Goal: Task Accomplishment & Management: Manage account settings

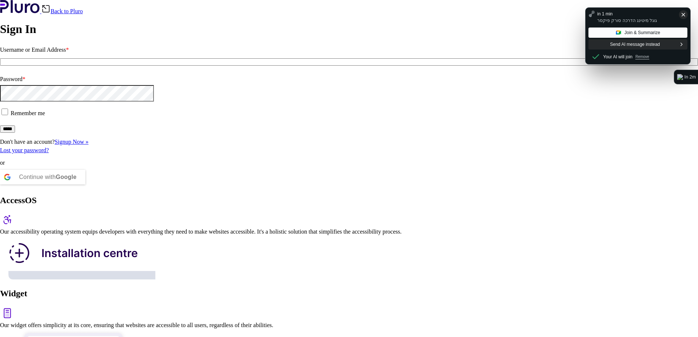
type input "**********"
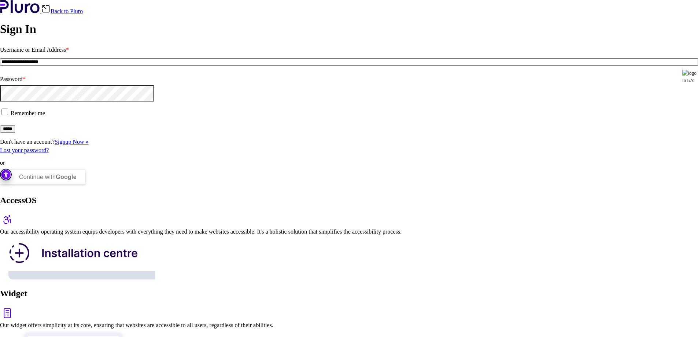
click at [15, 133] on input "*****" at bounding box center [7, 128] width 15 height 7
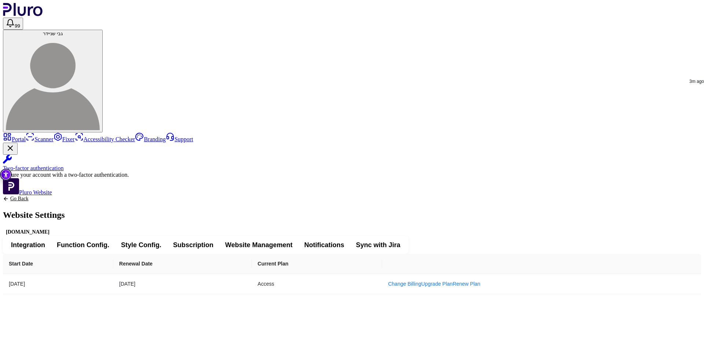
click at [45, 241] on span "Integration" at bounding box center [28, 245] width 34 height 9
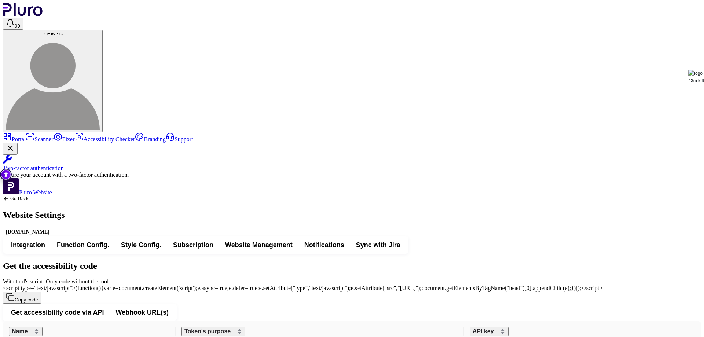
click at [115, 238] on button "Function Config." at bounding box center [83, 244] width 64 height 13
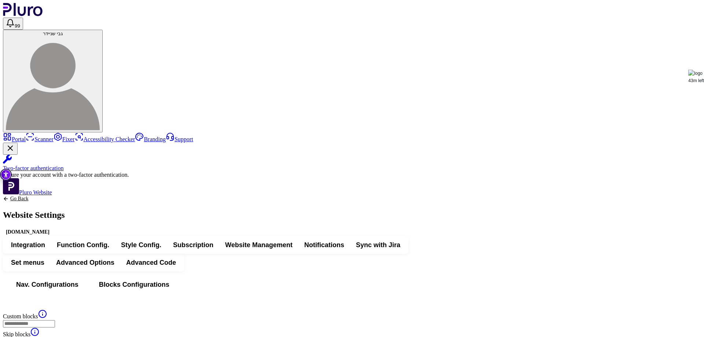
type input "*******"
click at [293, 241] on span "Website Management" at bounding box center [258, 245] width 67 height 9
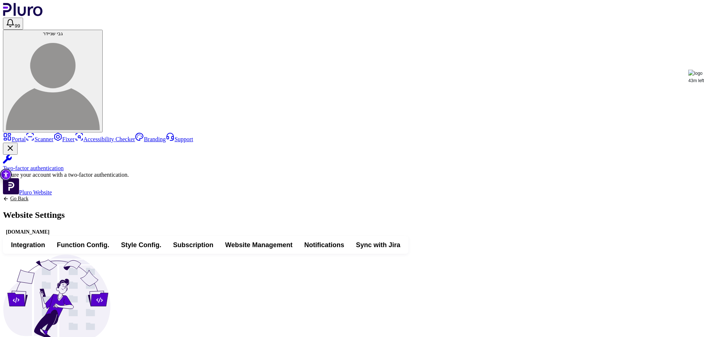
click at [344, 241] on span "Notifications" at bounding box center [324, 245] width 40 height 9
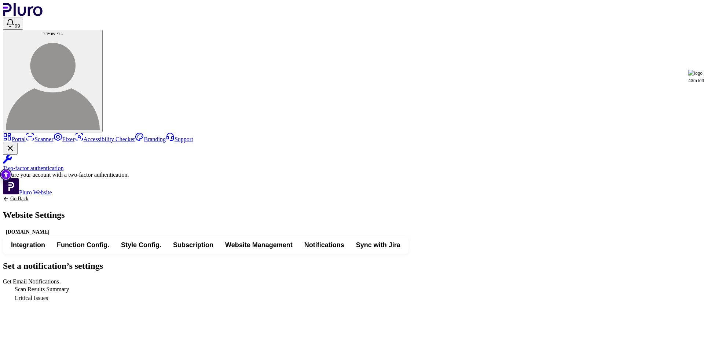
click at [26, 136] on link "Portal" at bounding box center [14, 139] width 23 height 6
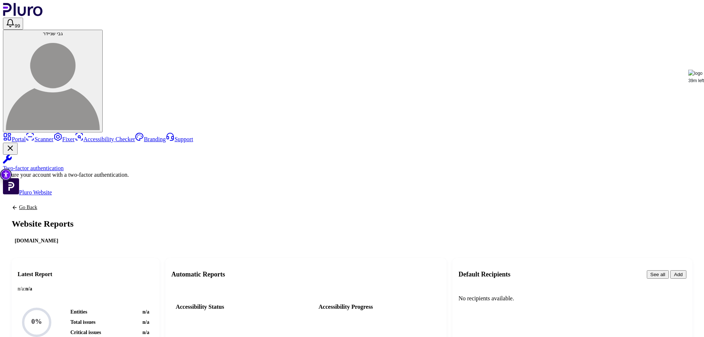
click at [41, 136] on link "Scanner" at bounding box center [40, 139] width 28 height 6
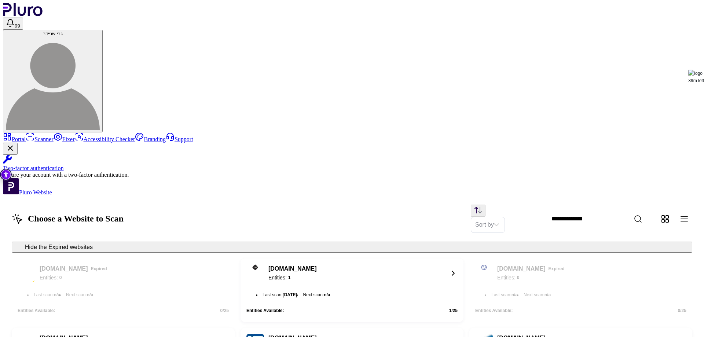
scroll to position [477, 0]
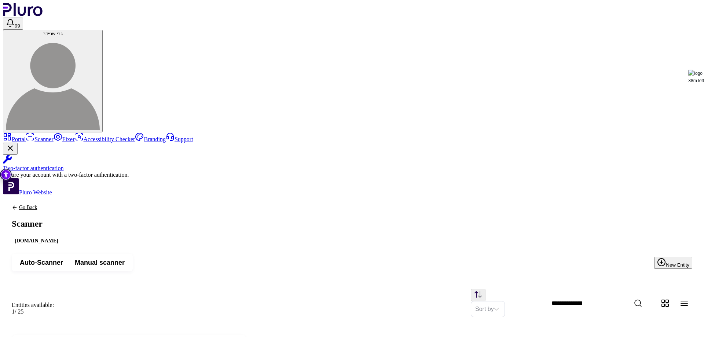
click at [63, 258] on span "Auto-Scanner" at bounding box center [41, 262] width 43 height 9
click at [125, 258] on span "Manual scanner" at bounding box center [100, 262] width 50 height 9
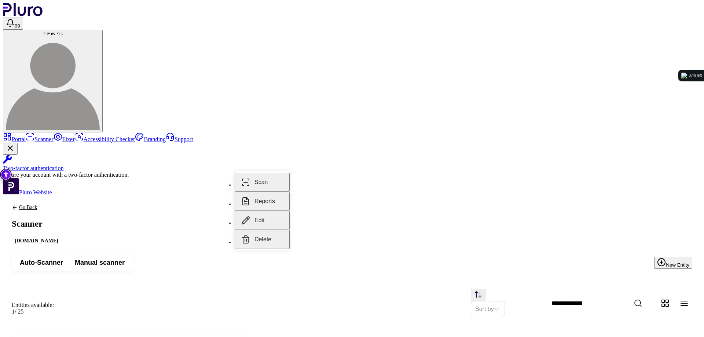
click at [263, 176] on button "Scan" at bounding box center [262, 182] width 55 height 19
click at [260, 192] on button "Reports" at bounding box center [262, 201] width 55 height 19
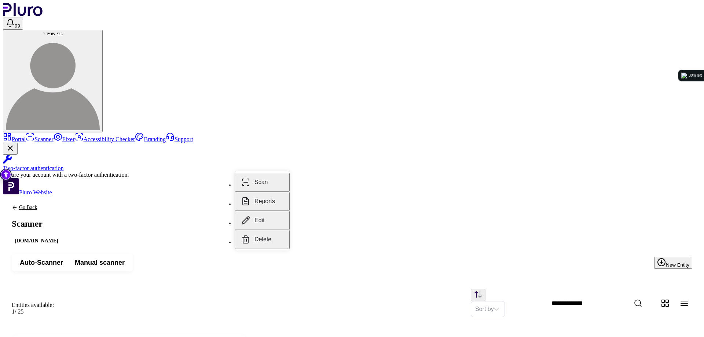
click at [260, 178] on button "Scan" at bounding box center [262, 182] width 55 height 19
click at [54, 136] on link "Fixer" at bounding box center [64, 139] width 21 height 6
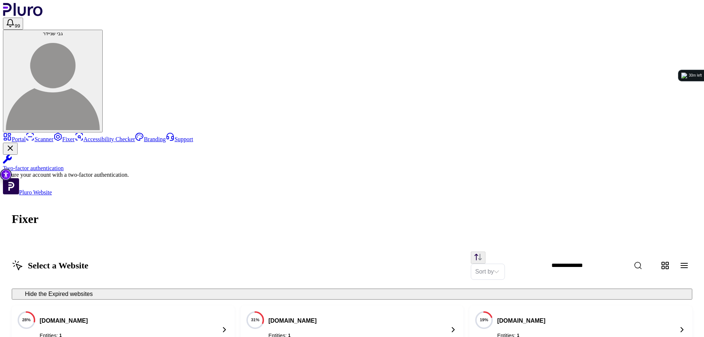
click at [584, 258] on input "Website Search" at bounding box center [609, 265] width 126 height 15
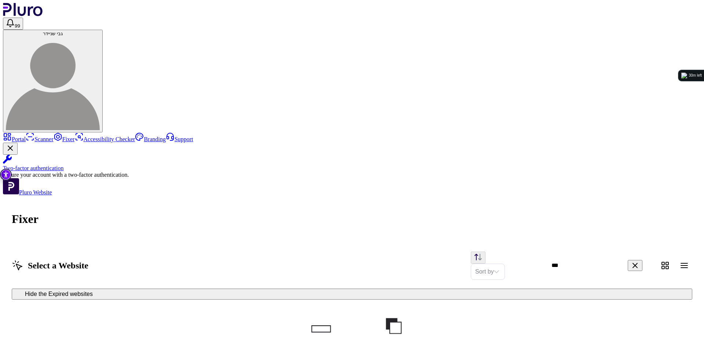
type input "***"
click at [25, 136] on link "Portal" at bounding box center [14, 139] width 23 height 6
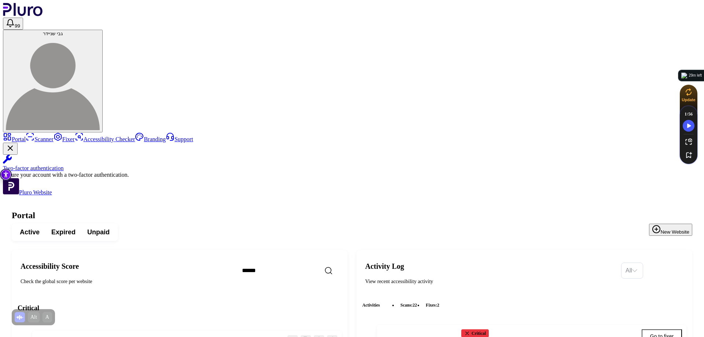
scroll to position [864, 0]
click at [15, 153] on icon "Close Two-factor authentication notification" at bounding box center [10, 148] width 9 height 9
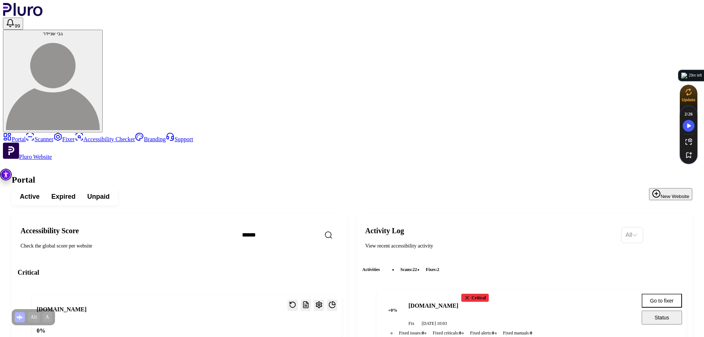
scroll to position [754, 0]
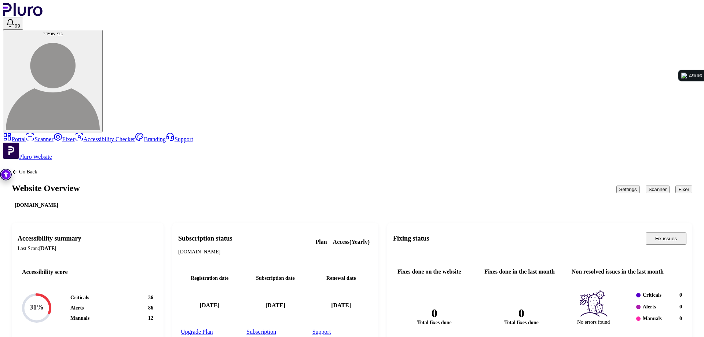
click at [616, 186] on button "Settings" at bounding box center [627, 190] width 23 height 8
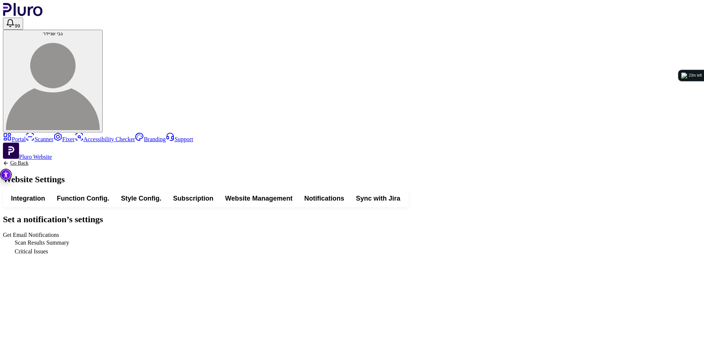
click at [9, 160] on icon "Back to previous screen" at bounding box center [6, 163] width 6 height 6
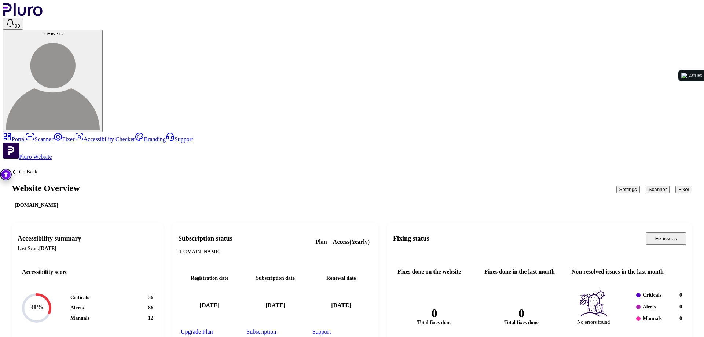
click at [616, 186] on button "Settings" at bounding box center [627, 190] width 23 height 8
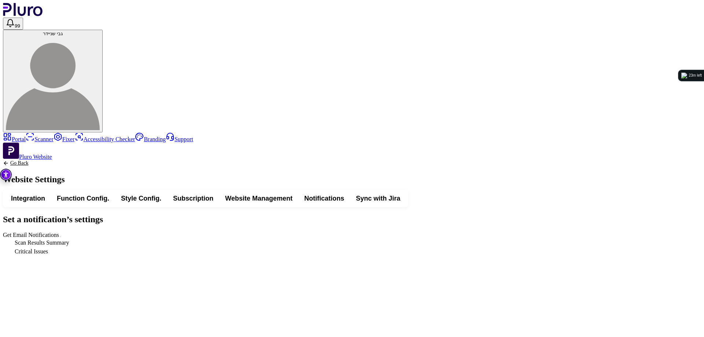
click at [65, 160] on link "Go Back" at bounding box center [34, 163] width 62 height 6
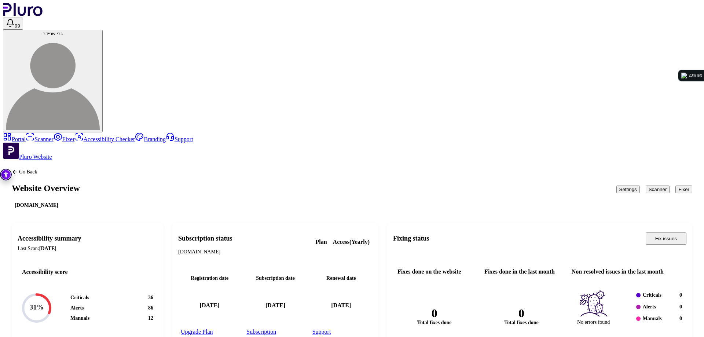
click at [646, 186] on button "Scanner" at bounding box center [658, 190] width 24 height 8
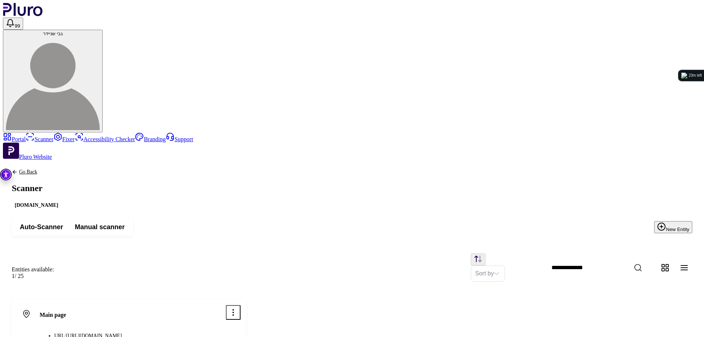
click at [63, 223] on span "Auto-Scanner" at bounding box center [41, 227] width 43 height 9
click at [659, 221] on button "New Entity" at bounding box center [673, 227] width 38 height 12
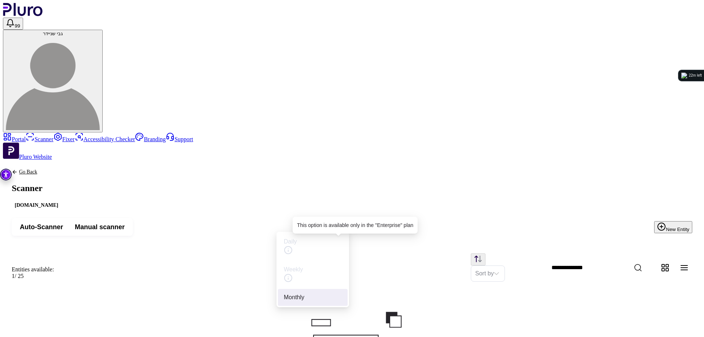
click at [293, 246] on icon at bounding box center [288, 250] width 9 height 9
click at [315, 293] on div "Monthly" at bounding box center [313, 297] width 58 height 8
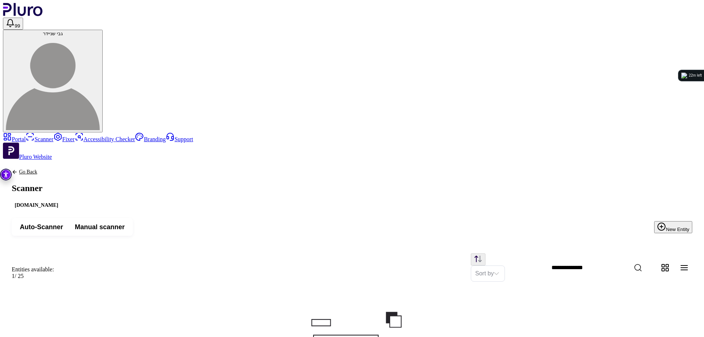
type input "**********"
click at [407, 150] on div "10" at bounding box center [407, 148] width 9 height 9
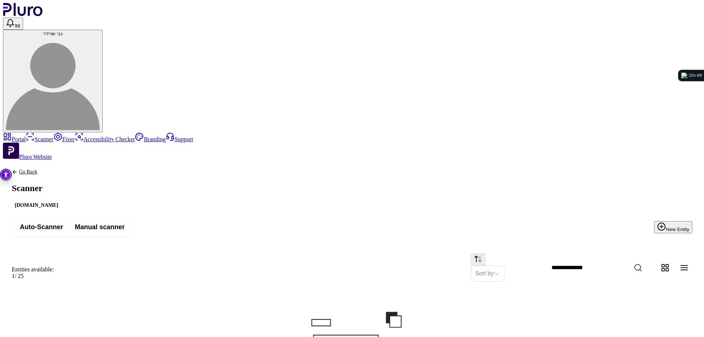
type input "****"
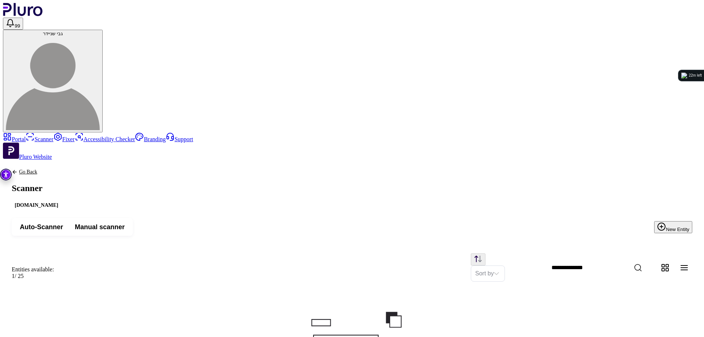
click at [135, 136] on link "Branding" at bounding box center [150, 139] width 31 height 6
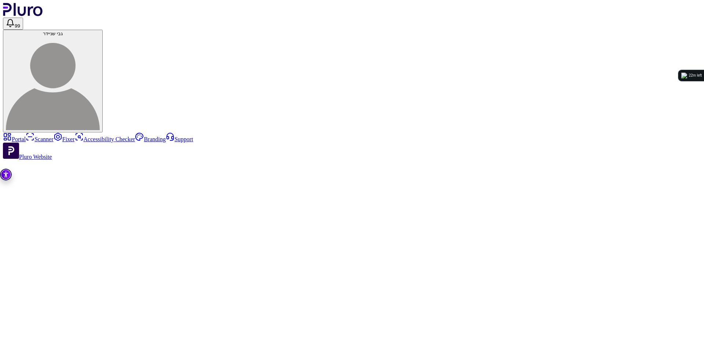
type input "**********"
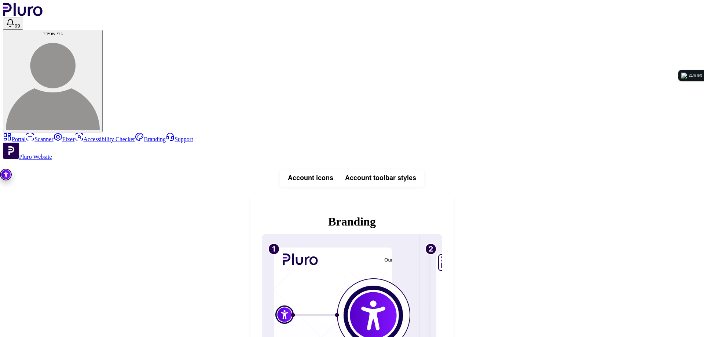
click at [25, 136] on link "Portal" at bounding box center [14, 139] width 23 height 6
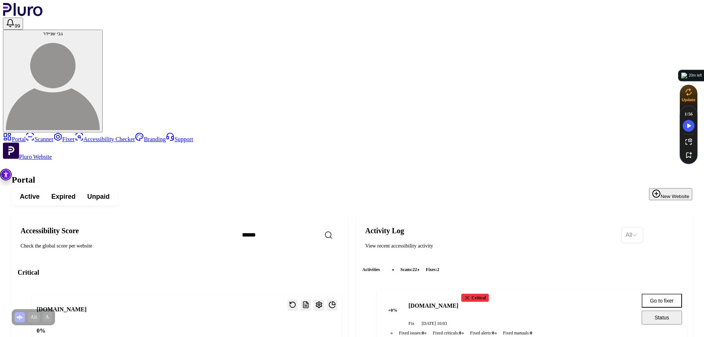
drag, startPoint x: 302, startPoint y: 97, endPoint x: 311, endPoint y: 97, distance: 8.1
click at [310, 227] on input "Search" at bounding box center [299, 234] width 126 height 15
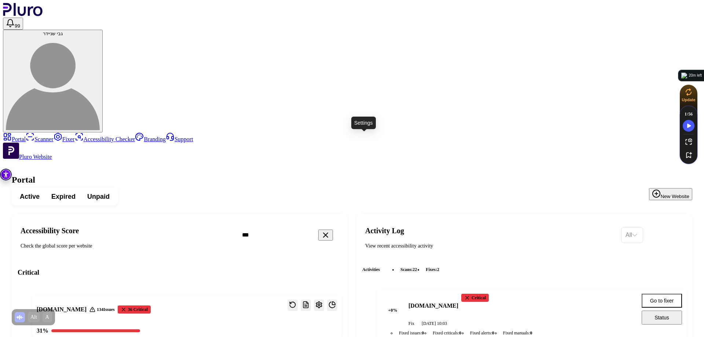
type input "***"
click at [323, 301] on icon "Open settings" at bounding box center [318, 304] width 7 height 7
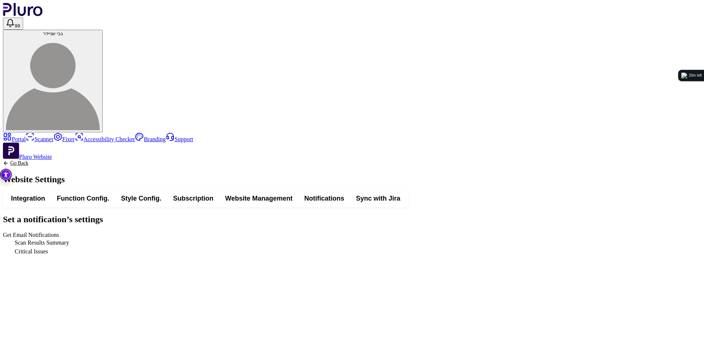
click at [45, 194] on span "Integration" at bounding box center [28, 198] width 34 height 9
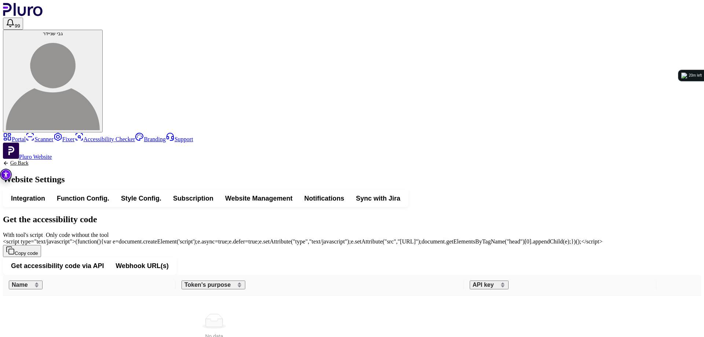
click at [109, 232] on label "With tool's script Only code without the tool" at bounding box center [56, 235] width 106 height 6
click at [46, 232] on span "With tool's script" at bounding box center [46, 235] width 0 height 6
drag, startPoint x: 478, startPoint y: 109, endPoint x: 487, endPoint y: 108, distance: 8.4
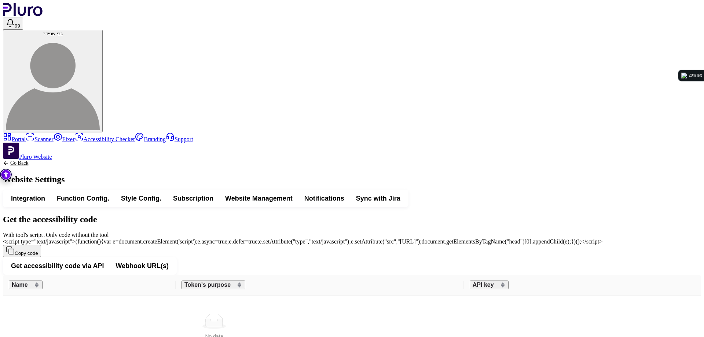
click at [109, 232] on label "With tool's script Only code without the tool" at bounding box center [56, 235] width 106 height 6
click at [46, 232] on span "With tool's script" at bounding box center [46, 235] width 0 height 6
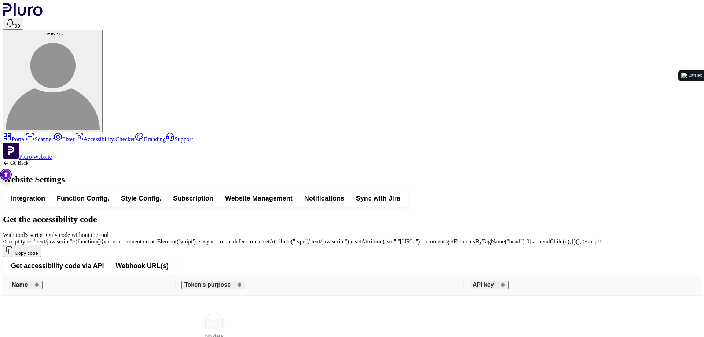
click at [46, 232] on span "With tool's script" at bounding box center [46, 235] width 0 height 6
click at [169, 261] on span "Webhook URL(s)" at bounding box center [141, 265] width 53 height 9
click at [104, 261] on span "Get accessibility code via API" at bounding box center [57, 265] width 93 height 9
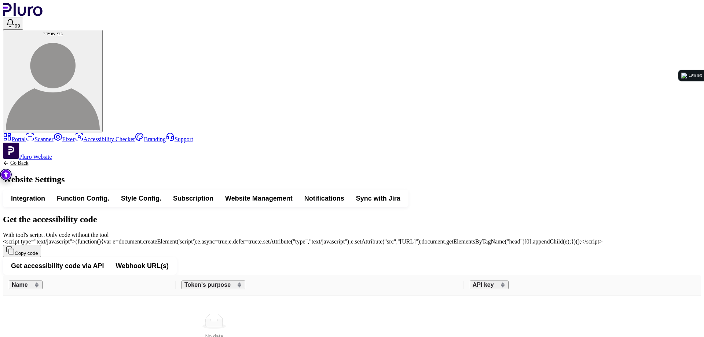
click at [109, 194] on span "Function Config." at bounding box center [83, 198] width 52 height 9
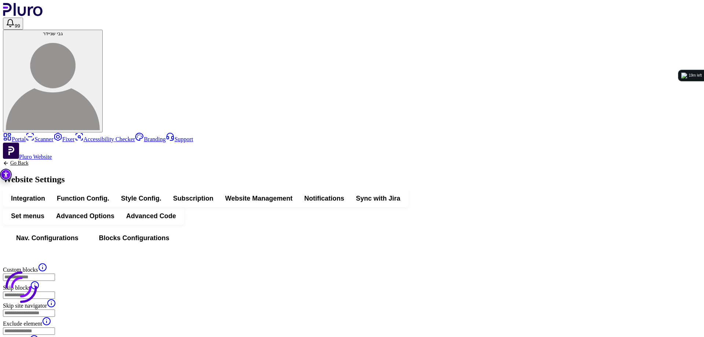
type input "*******"
click at [44, 212] on span "Set menus" at bounding box center [27, 216] width 33 height 9
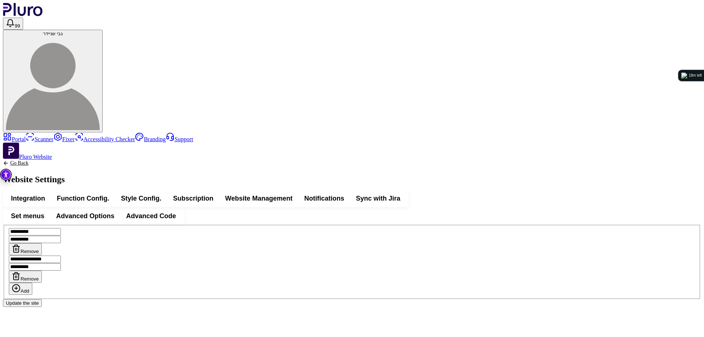
drag, startPoint x: 243, startPoint y: 151, endPoint x: 207, endPoint y: 149, distance: 36.3
click at [61, 228] on input "**********" at bounding box center [35, 231] width 52 height 7
drag, startPoint x: 198, startPoint y: 150, endPoint x: 234, endPoint y: 150, distance: 35.6
click at [61, 228] on input "**********" at bounding box center [35, 231] width 52 height 7
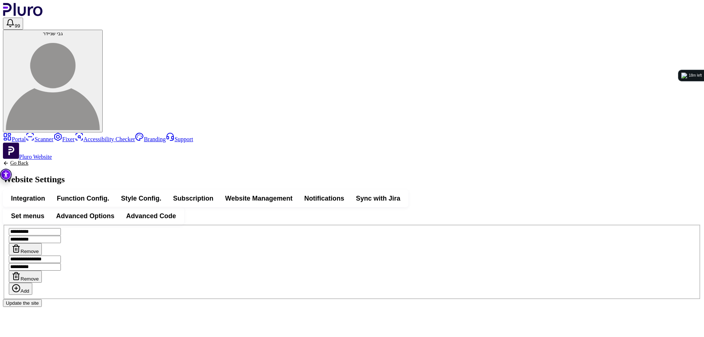
click at [114, 212] on span "Advanced Options" at bounding box center [85, 216] width 58 height 9
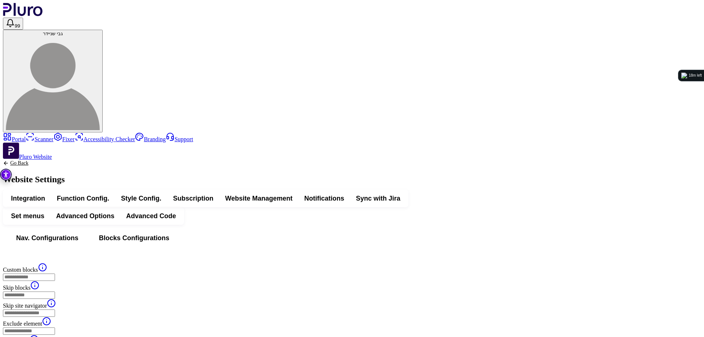
click at [45, 194] on span "Integration" at bounding box center [28, 198] width 34 height 9
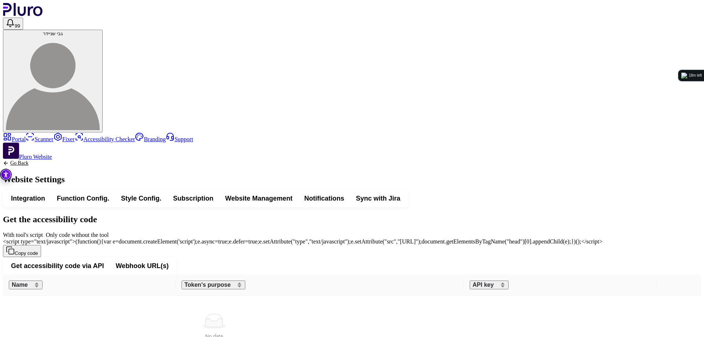
click at [41, 245] on button "Copy code" at bounding box center [22, 251] width 38 height 12
click at [36, 136] on link "Scanner" at bounding box center [40, 139] width 28 height 6
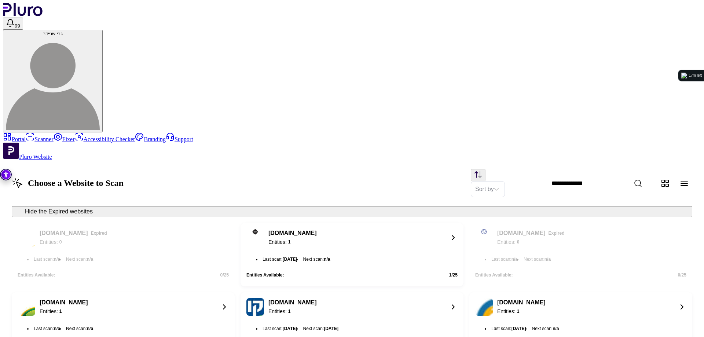
click at [590, 176] on input "Website Search" at bounding box center [609, 183] width 126 height 15
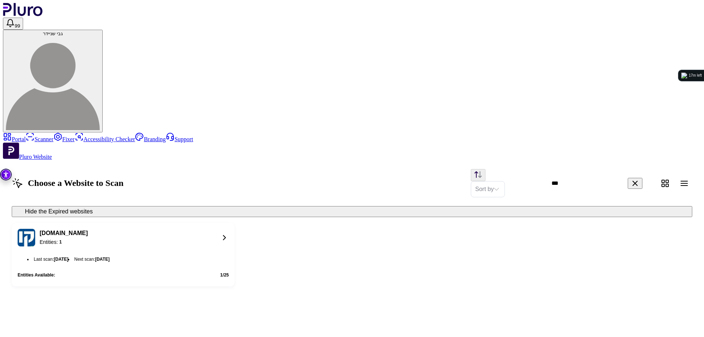
type input "***"
click at [214, 229] on div "www.redco.co.il Entities: 1" at bounding box center [116, 238] width 197 height 18
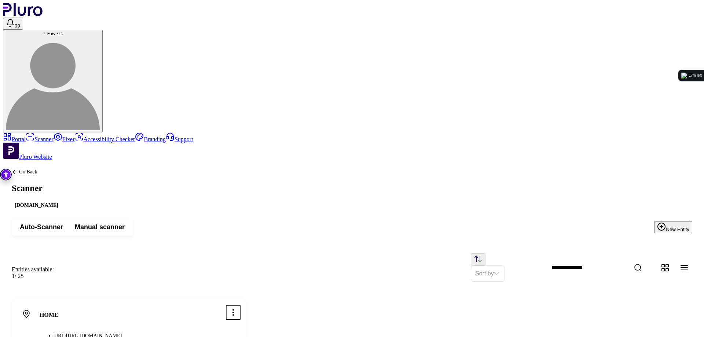
click at [125, 223] on span "Manual scanner" at bounding box center [100, 227] width 50 height 9
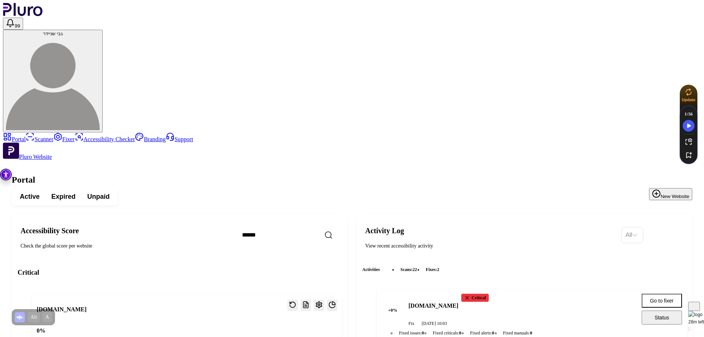
drag, startPoint x: 437, startPoint y: 185, endPoint x: 490, endPoint y: 185, distance: 52.8
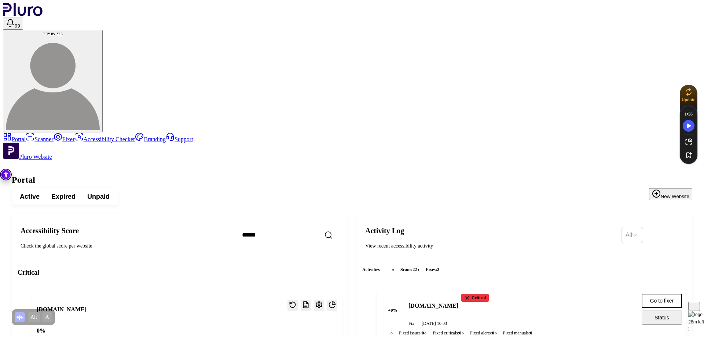
click at [458, 302] on h4 "www.redco.co.il" at bounding box center [433, 306] width 50 height 8
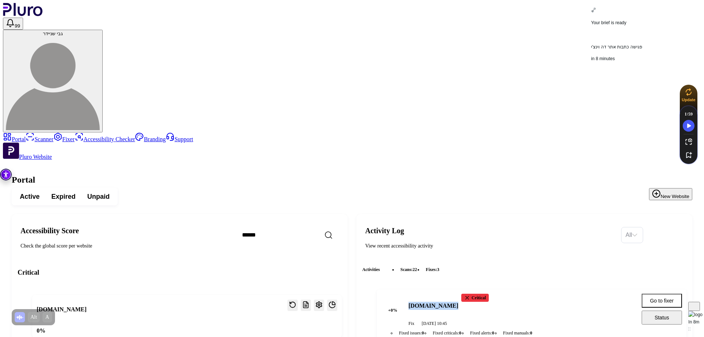
click at [458, 302] on h4 "www.redco.co.il" at bounding box center [433, 306] width 50 height 8
drag, startPoint x: 339, startPoint y: 95, endPoint x: 231, endPoint y: 95, distance: 108.2
click at [231, 214] on header "Accessibility Score Check the global score per website ***" at bounding box center [180, 234] width 336 height 41
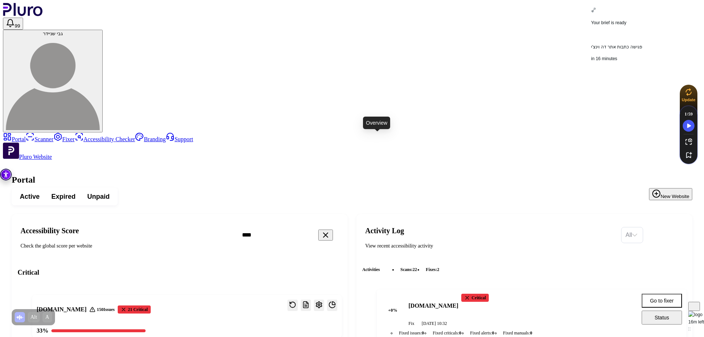
type input "****"
click at [336, 301] on icon "Open website overview" at bounding box center [332, 304] width 7 height 7
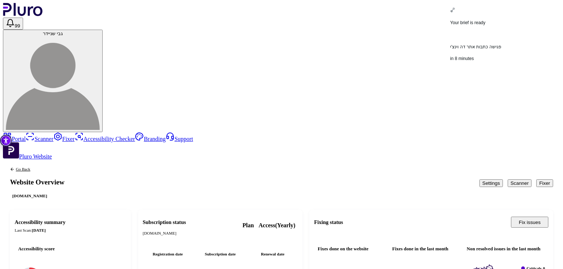
click at [424, 160] on div "Go Back Website Overview [DOMAIN_NAME] Settings Scanner Fixer" at bounding box center [281, 183] width 557 height 46
